Goal: Navigation & Orientation: Find specific page/section

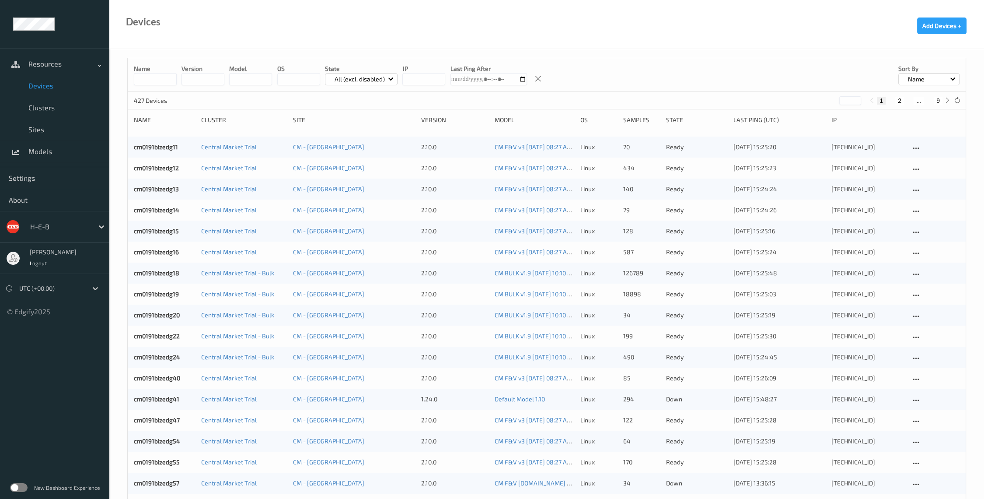
drag, startPoint x: 900, startPoint y: 101, endPoint x: 875, endPoint y: 104, distance: 25.6
click at [735, 101] on button "2" at bounding box center [899, 101] width 9 height 8
type input "*"
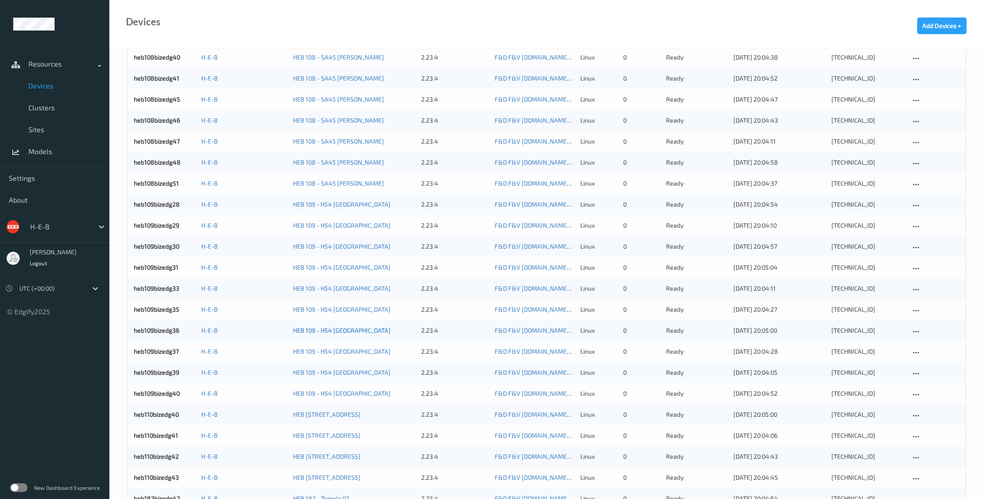
scroll to position [680, 0]
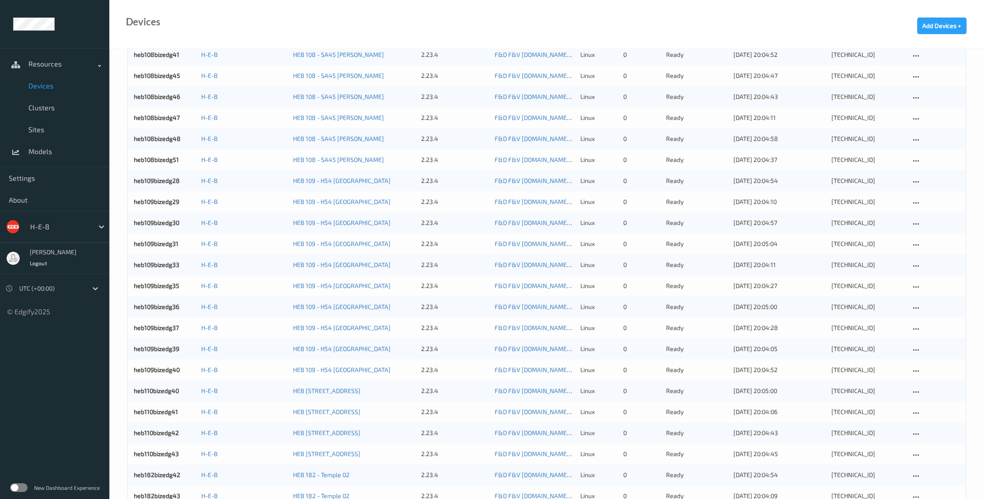
click at [735, 271] on div "heb109bizedg33 H-E-B HEB 109 - H54 [GEOGRAPHIC_DATA] 2.23.4 F&D F&V [DOMAIN_NAM…" at bounding box center [547, 264] width 838 height 21
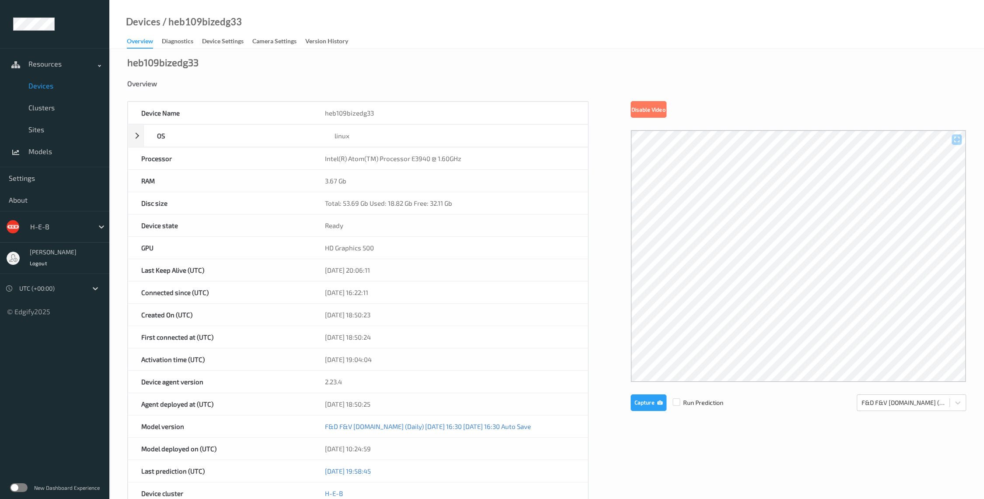
click at [40, 85] on span "Devices" at bounding box center [64, 85] width 72 height 9
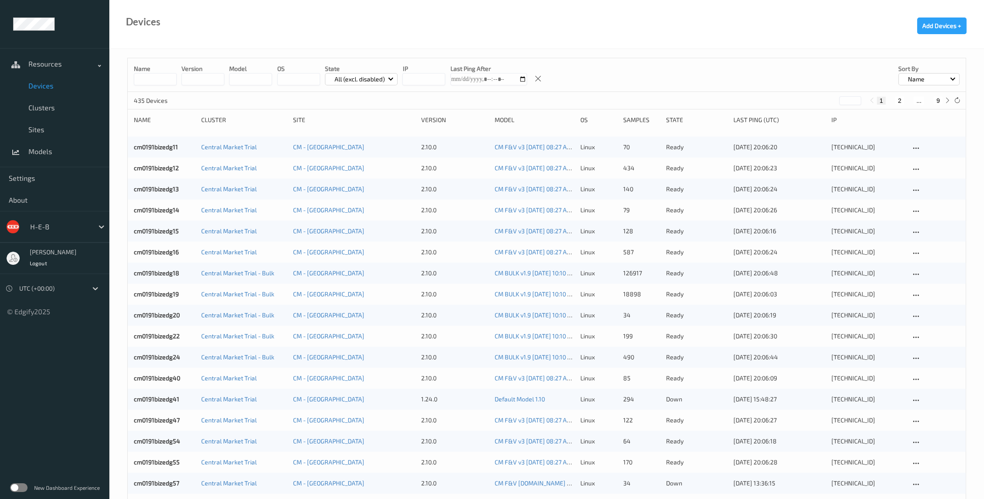
click at [735, 100] on button "2" at bounding box center [899, 101] width 9 height 8
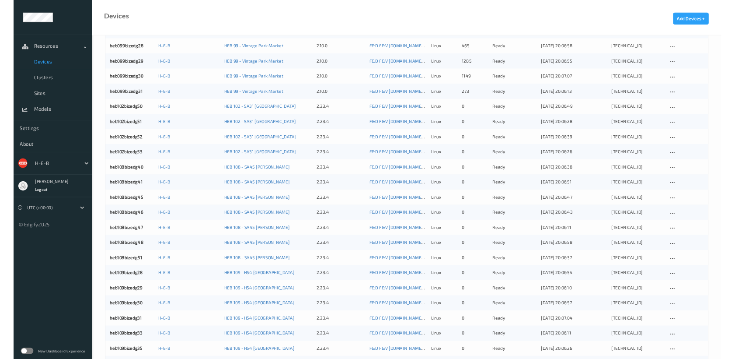
scroll to position [632, 0]
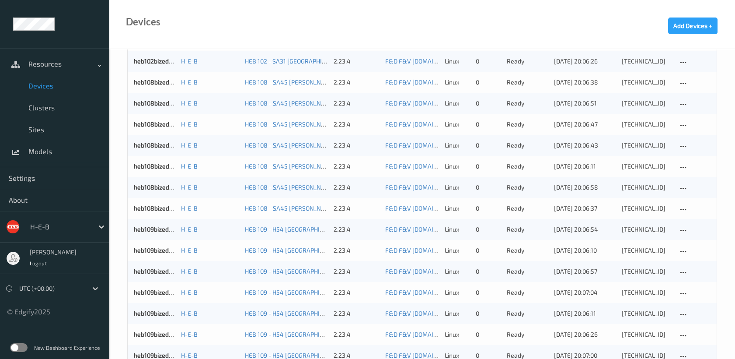
drag, startPoint x: 304, startPoint y: 117, endPoint x: 192, endPoint y: 168, distance: 123.7
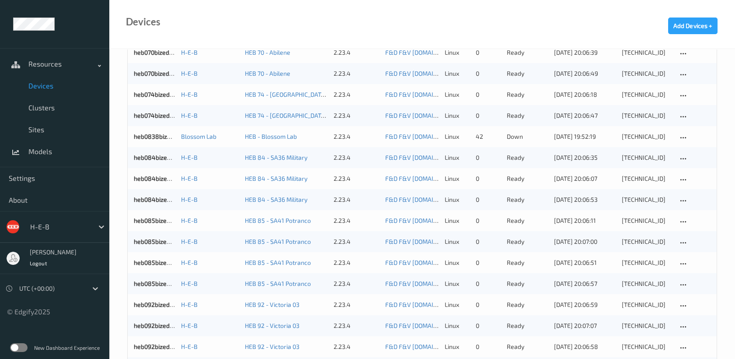
scroll to position [0, 0]
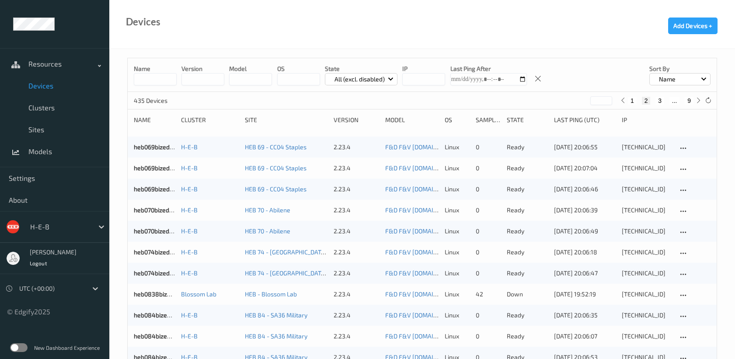
click at [687, 96] on div "1 2 3 ... 9" at bounding box center [661, 100] width 85 height 10
click at [691, 99] on button "9" at bounding box center [689, 101] width 9 height 8
click at [673, 99] on button "8" at bounding box center [671, 101] width 9 height 8
click at [661, 100] on button "7" at bounding box center [661, 101] width 9 height 8
click at [656, 100] on button "6" at bounding box center [656, 101] width 9 height 8
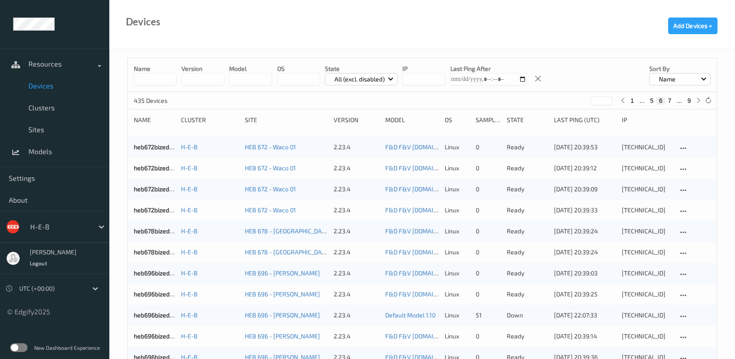
click at [651, 101] on button "5" at bounding box center [652, 101] width 9 height 8
click at [651, 100] on button "4" at bounding box center [652, 101] width 9 height 8
click at [652, 96] on div "1 ... 3 4 5 ... 9" at bounding box center [661, 100] width 85 height 10
drag, startPoint x: 652, startPoint y: 96, endPoint x: 650, endPoint y: 101, distance: 5.7
click at [650, 101] on button "3" at bounding box center [652, 101] width 9 height 8
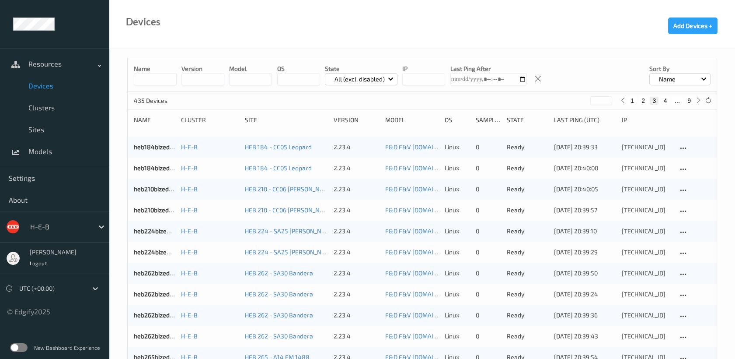
click at [665, 98] on button "4" at bounding box center [665, 101] width 9 height 8
type input "*"
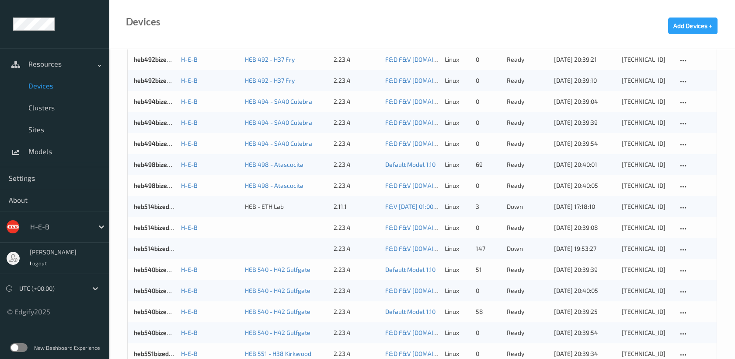
scroll to position [535, 0]
